Goal: Information Seeking & Learning: Learn about a topic

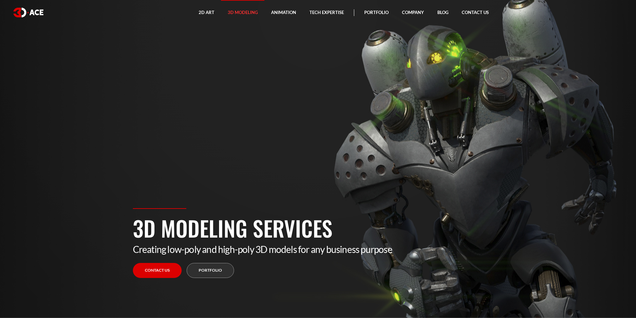
drag, startPoint x: 474, startPoint y: 119, endPoint x: 430, endPoint y: 149, distance: 53.8
click at [434, 148] on section "3D Modeling Services Creating low-poly and high-poly 3D models for any business…" at bounding box center [318, 159] width 636 height 318
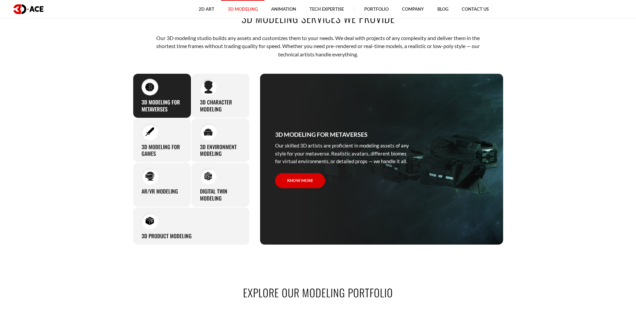
scroll to position [368, 0]
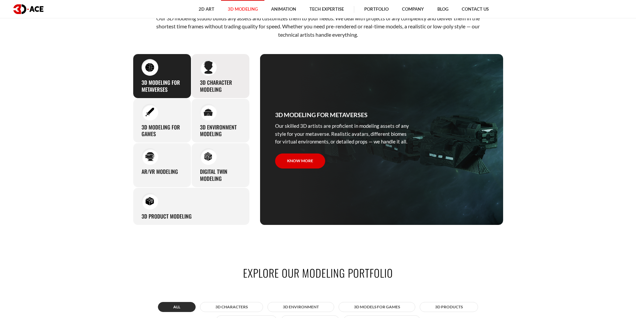
drag, startPoint x: 228, startPoint y: 81, endPoint x: 246, endPoint y: 97, distance: 24.8
click at [246, 97] on div "3D character modeling We are fond of making memorable characters that captivate…" at bounding box center [220, 76] width 58 height 45
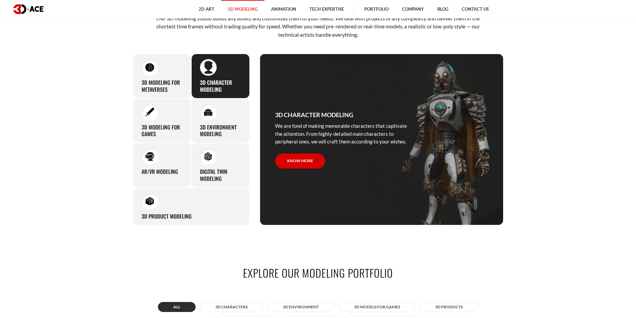
click at [249, 97] on div "3D character modeling We are fond of making memorable characters that captivate…" at bounding box center [220, 76] width 58 height 45
click at [154, 79] on h3 "3D Modeling for Metaverses" at bounding box center [162, 86] width 41 height 14
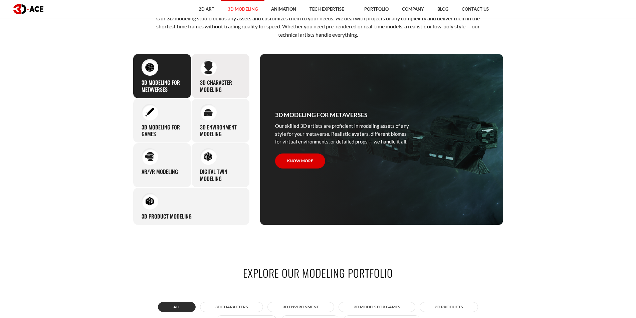
click at [203, 80] on h3 "3D character modeling" at bounding box center [220, 86] width 41 height 14
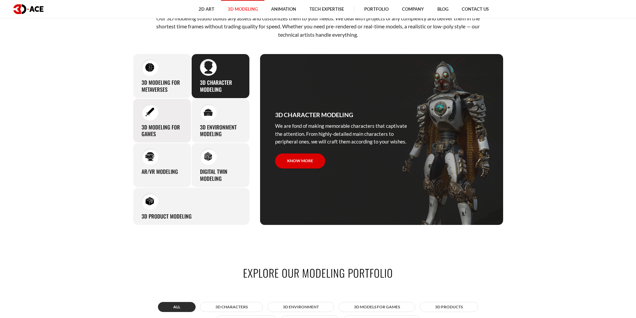
click at [162, 119] on div "3D modeling for games The eye-catching 3D characters, assets, and environments …" at bounding box center [162, 121] width 58 height 45
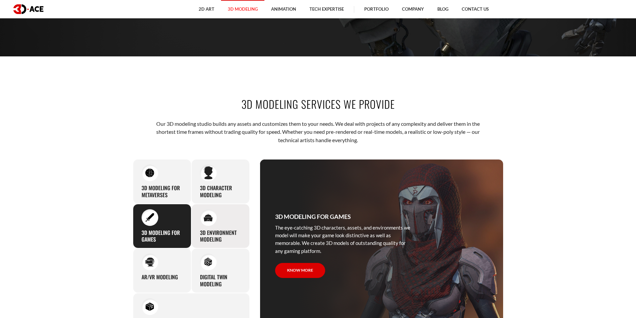
scroll to position [234, 0]
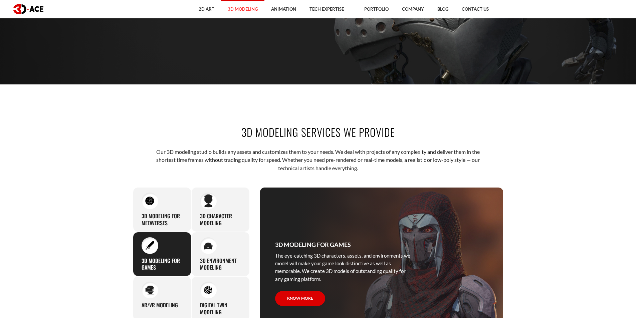
drag, startPoint x: 243, startPoint y: 138, endPoint x: 408, endPoint y: 134, distance: 164.8
click at [408, 134] on h2 "3D modeling services we provide" at bounding box center [318, 132] width 371 height 15
click at [261, 129] on h2 "3D modeling services we provide" at bounding box center [318, 132] width 371 height 15
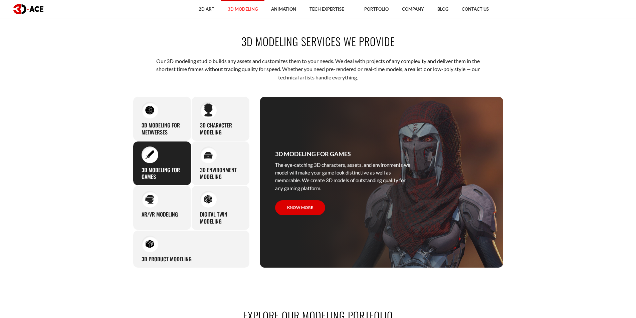
scroll to position [334, 0]
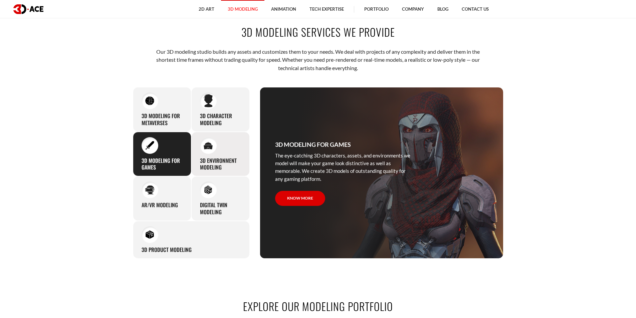
click at [233, 164] on h3 "3D environment modeling" at bounding box center [220, 164] width 41 height 14
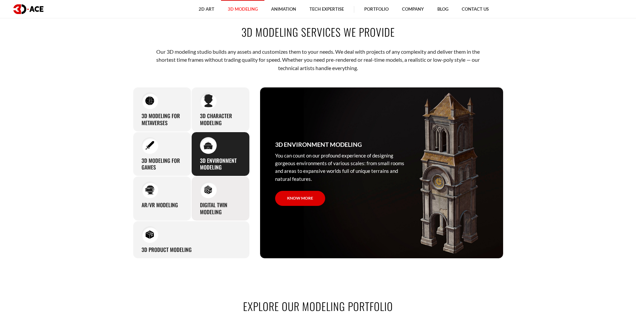
click at [230, 195] on div "Digital Twin modeling Though modeling for digital twins can become a real chall…" at bounding box center [220, 198] width 58 height 45
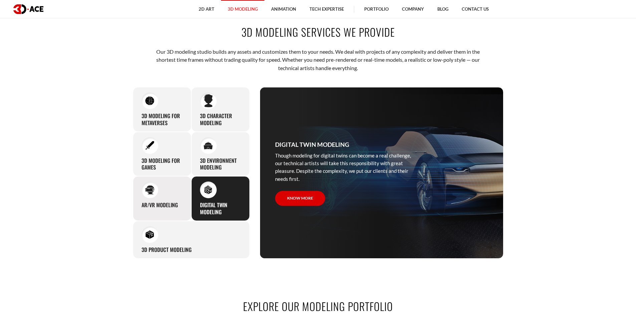
click at [166, 197] on div "AR/VR modeling Our custom 3D modeling company makes use of all the experience a…" at bounding box center [162, 198] width 58 height 45
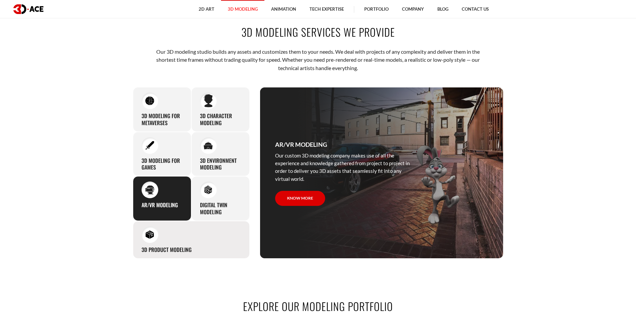
click at [192, 240] on div "3D Product Modeling Experienced professionals at 3D-Ace are capable of modeling…" at bounding box center [191, 240] width 117 height 38
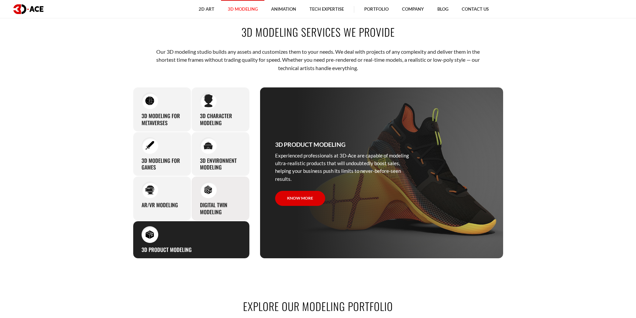
click at [226, 203] on h3 "Digital Twin modeling" at bounding box center [220, 209] width 41 height 14
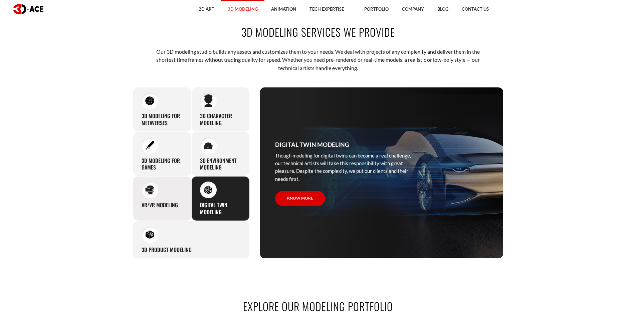
click at [142, 202] on h3 "AR/VR modeling" at bounding box center [160, 205] width 36 height 7
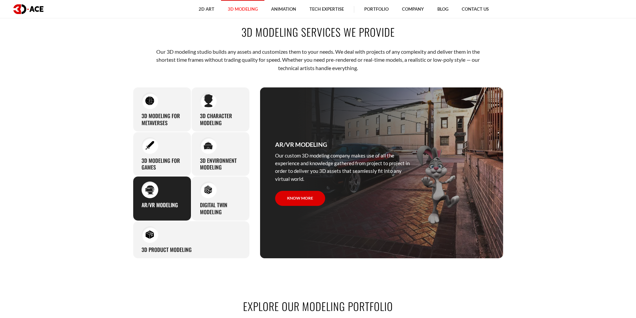
click at [191, 259] on div "3D modeling services we provide Our 3D modeling studio builds any assets and cu…" at bounding box center [318, 141] width 381 height 275
click at [187, 245] on div "3D Product Modeling Experienced professionals at 3D-Ace are capable of modeling…" at bounding box center [191, 240] width 117 height 38
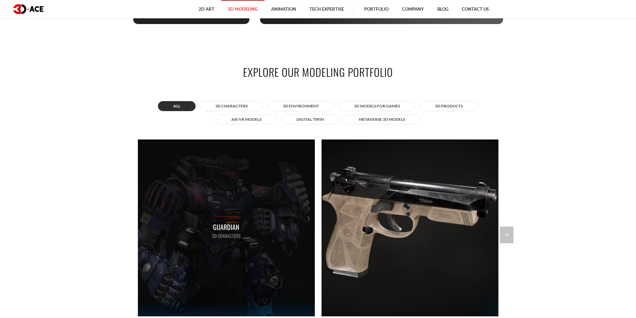
scroll to position [601, 0]
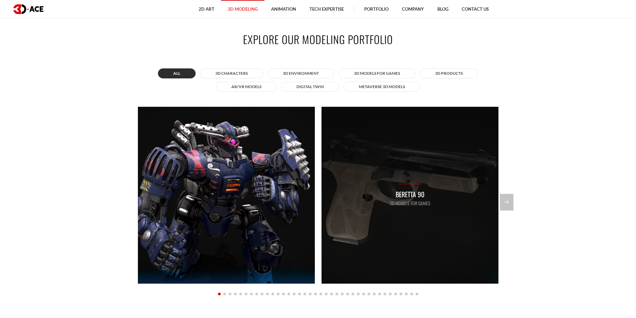
click at [350, 221] on div "Beretta 90 3D Models for Games" at bounding box center [410, 195] width 177 height 177
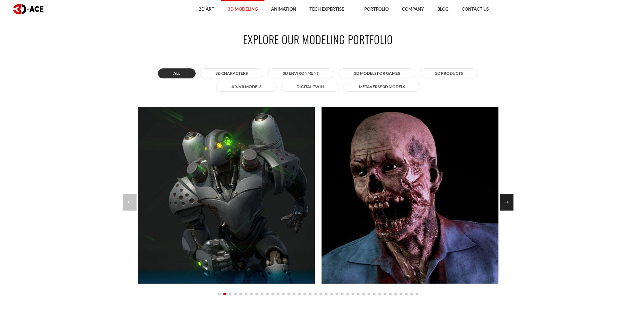
click at [509, 206] on div "Next slide" at bounding box center [507, 202] width 14 height 17
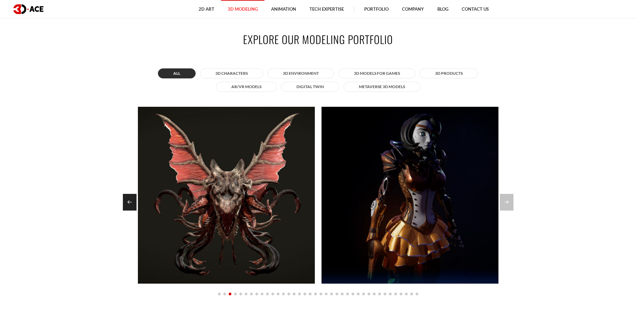
click at [128, 203] on div "Previous slide" at bounding box center [130, 202] width 14 height 17
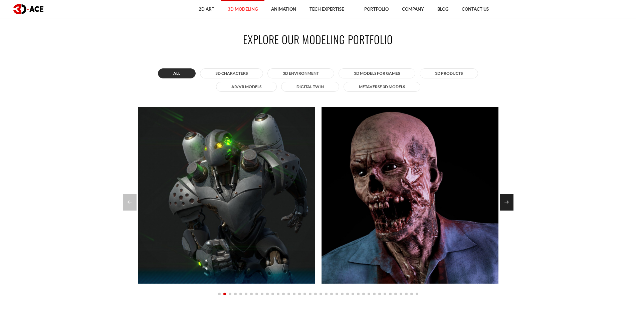
click at [507, 205] on div "Next slide" at bounding box center [507, 202] width 14 height 17
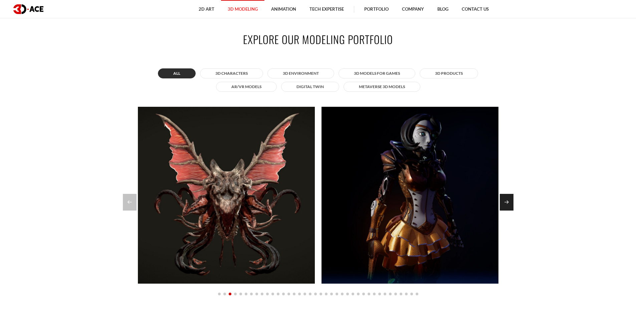
click at [505, 202] on div "Next slide" at bounding box center [507, 202] width 14 height 17
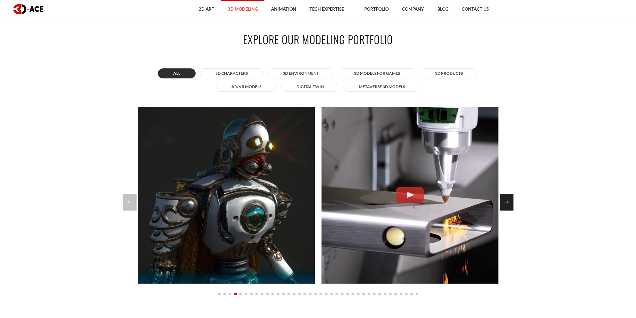
click at [505, 202] on div "Next slide" at bounding box center [507, 202] width 14 height 17
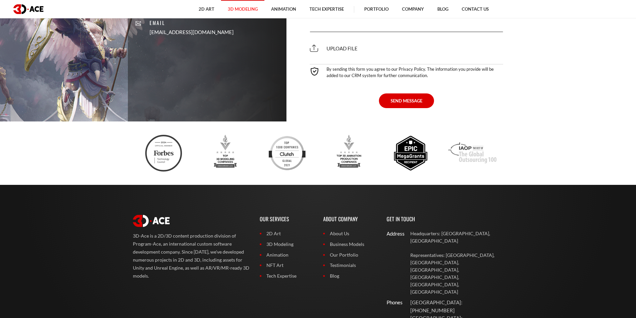
scroll to position [2205, 0]
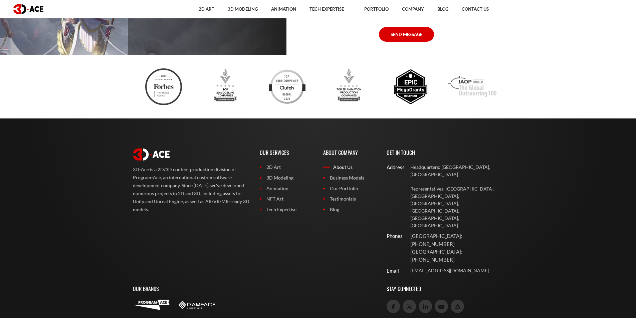
click at [346, 164] on link "About Us" at bounding box center [349, 167] width 53 height 7
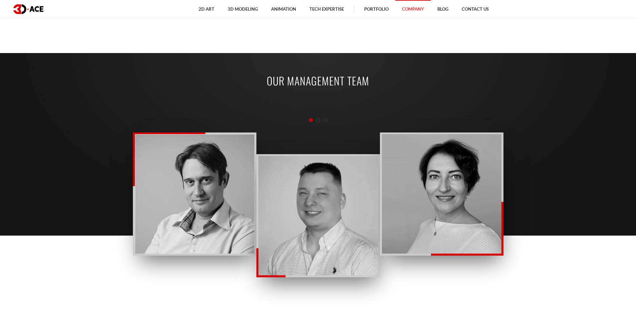
scroll to position [768, 0]
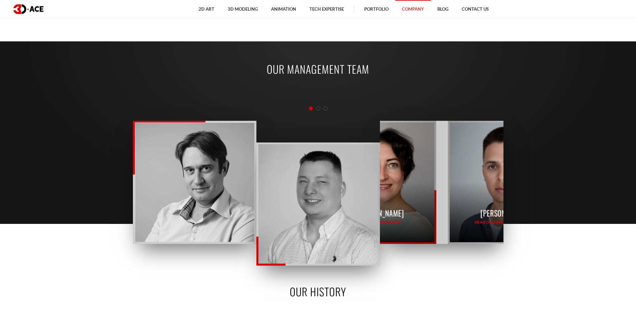
click at [311, 135] on div "Valeriia Karasenly Head of HR and Recruitment Oleg Fonarov CEO & Founder Roman …" at bounding box center [318, 179] width 371 height 132
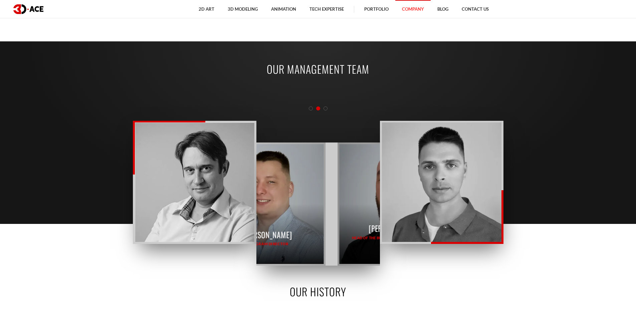
click at [282, 190] on div "Dmytro Lunov Program Director" at bounding box center [268, 204] width 112 height 120
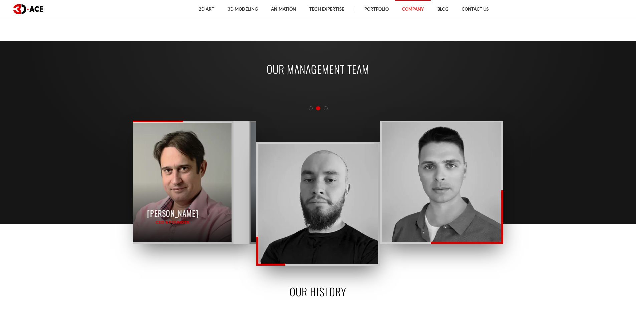
click at [176, 171] on div "Oleg Fonarov CEO & Founder" at bounding box center [173, 183] width 118 height 120
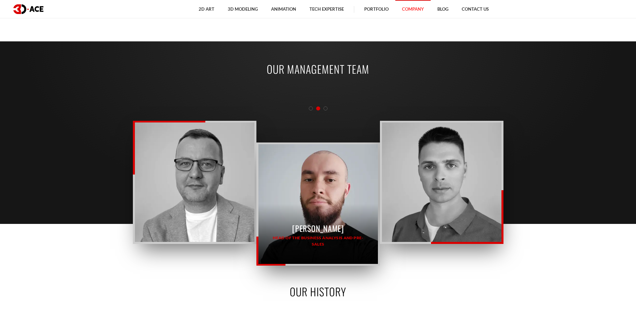
drag, startPoint x: 307, startPoint y: 142, endPoint x: 276, endPoint y: 144, distance: 31.1
click at [288, 144] on div "Valeriia Karasenly Head of HR and Recruitment Oleg Fonarov CEO & Founder Roman …" at bounding box center [318, 179] width 371 height 132
click at [278, 175] on div "Pavlo Karasov Head of the Business Analysis and Pre-Sales" at bounding box center [319, 204] width 120 height 120
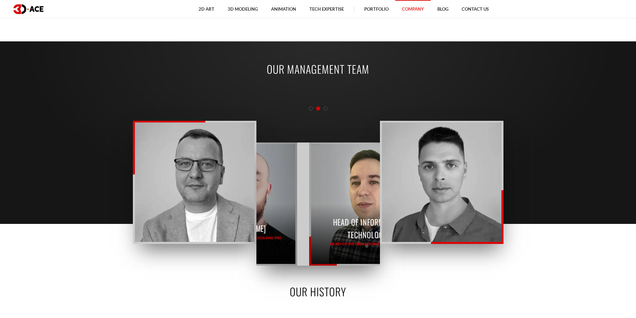
click at [254, 199] on div "Valeriia Karasenly Head of HR and Recruitment Oleg Fonarov CEO & Founder Roman …" at bounding box center [318, 179] width 371 height 132
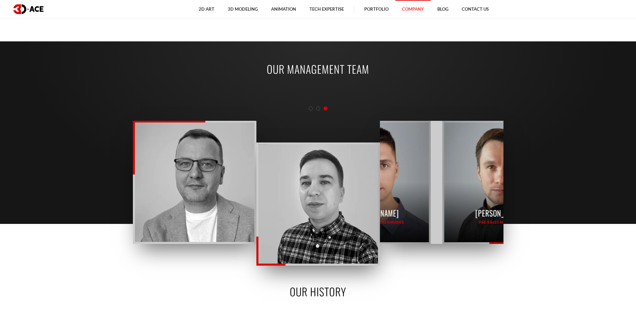
click at [375, 181] on div "Valeriia Karasenly Head of HR and Recruitment Oleg Fonarov CEO & Founder Roman …" at bounding box center [318, 179] width 371 height 132
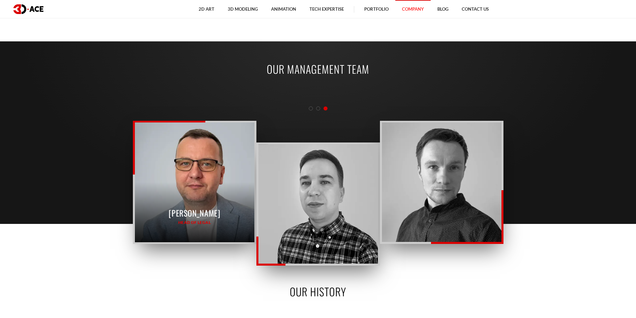
click at [164, 196] on div "Roman Stepanets Head of Legal" at bounding box center [195, 183] width 120 height 120
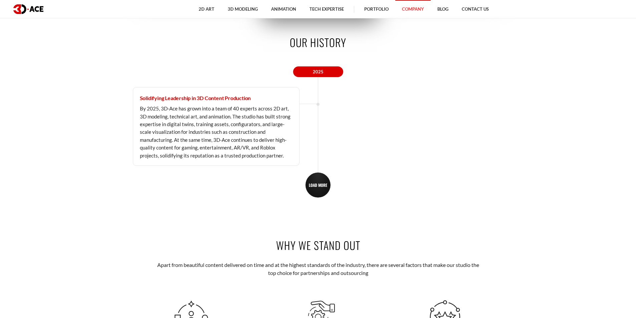
scroll to position [1036, 0]
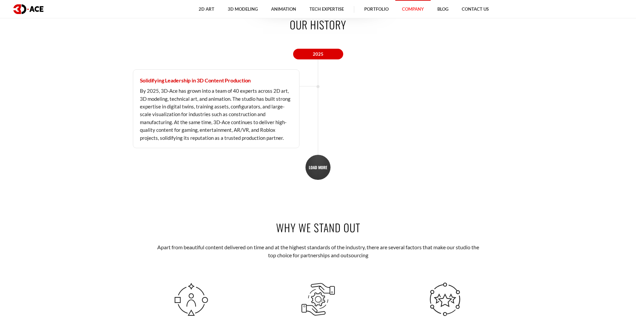
click at [318, 169] on span "LOAD MORE" at bounding box center [318, 167] width 18 height 5
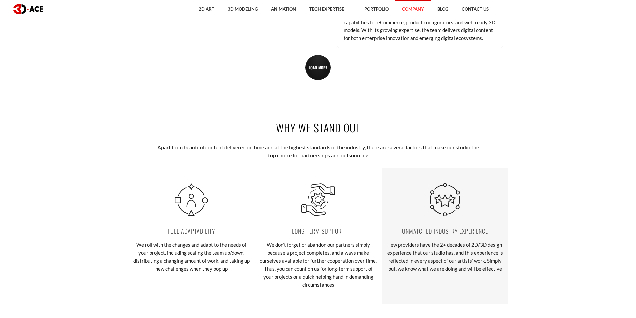
scroll to position [1236, 0]
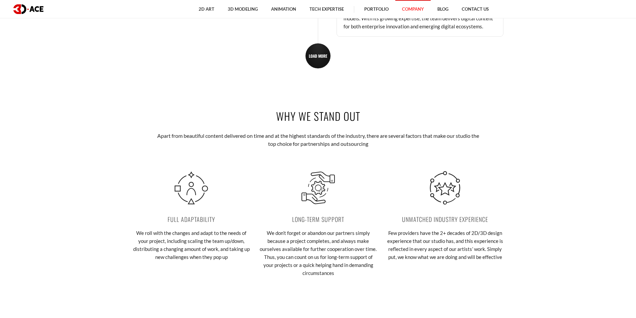
drag, startPoint x: 271, startPoint y: 117, endPoint x: 357, endPoint y: 119, distance: 85.5
click at [357, 119] on h2 "Why we stand out" at bounding box center [318, 116] width 371 height 15
click at [352, 128] on div "Why we stand out Apart from beautiful content delivered on time and at the high…" at bounding box center [318, 201] width 381 height 224
drag, startPoint x: 358, startPoint y: 121, endPoint x: 256, endPoint y: 121, distance: 102.9
click at [256, 121] on h2 "Why we stand out" at bounding box center [318, 116] width 371 height 15
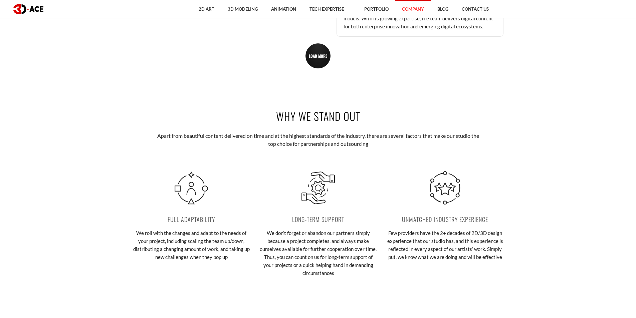
click at [331, 119] on h2 "Why we stand out" at bounding box center [318, 116] width 371 height 15
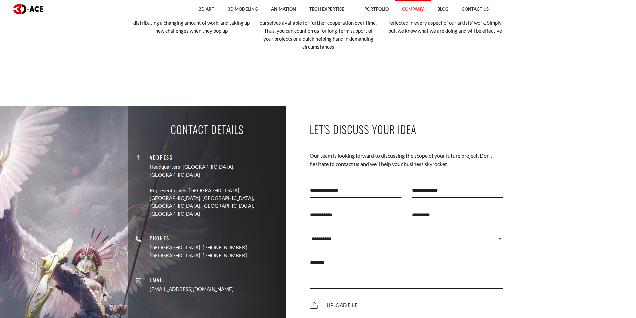
scroll to position [1503, 0]
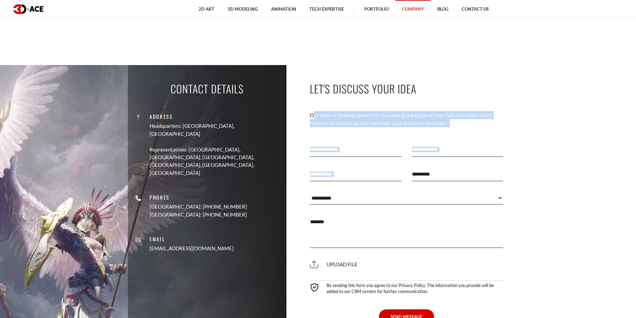
drag, startPoint x: 314, startPoint y: 98, endPoint x: 461, endPoint y: 162, distance: 161.0
click at [461, 162] on div "**********" at bounding box center [407, 205] width 194 height 265
click at [394, 113] on p "Our team is looking forward to discussing the scope of your future project. Don…" at bounding box center [407, 119] width 194 height 16
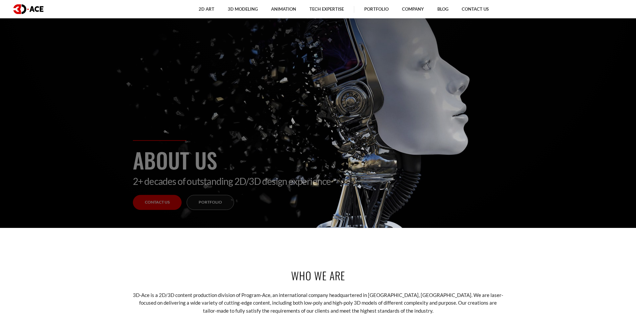
scroll to position [0, 0]
